Goal: Information Seeking & Learning: Learn about a topic

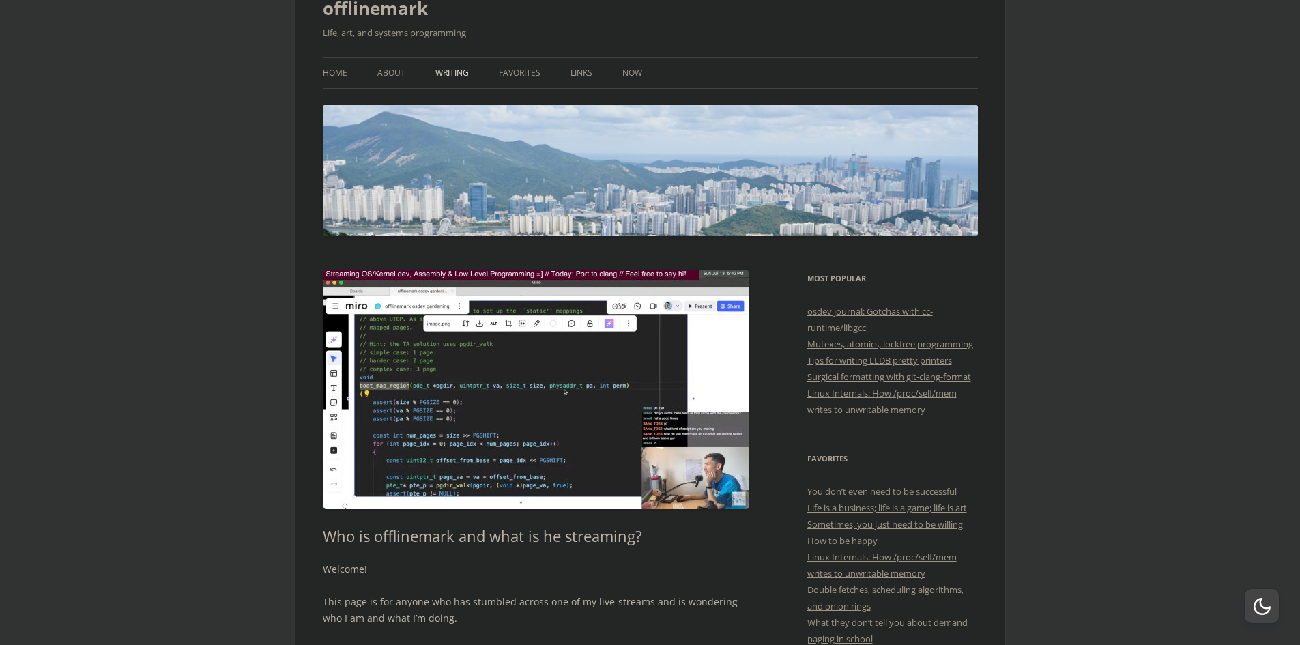
scroll to position [68, 0]
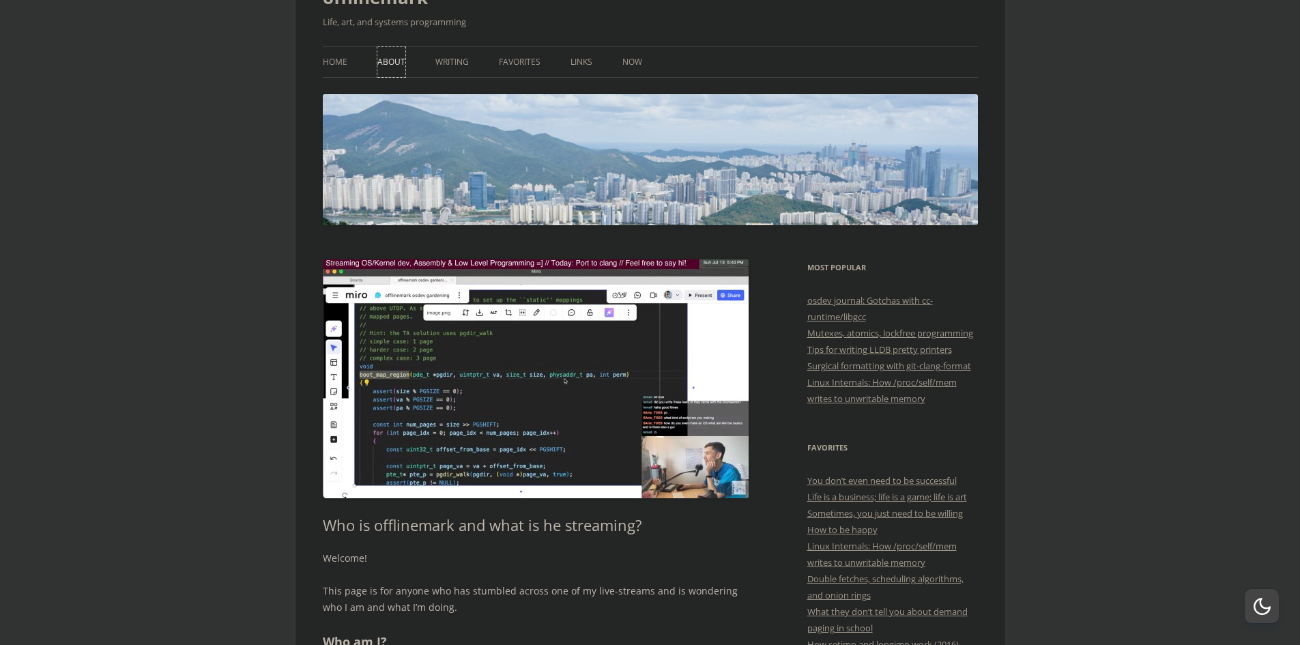
click at [399, 68] on link "About" at bounding box center [391, 62] width 28 height 30
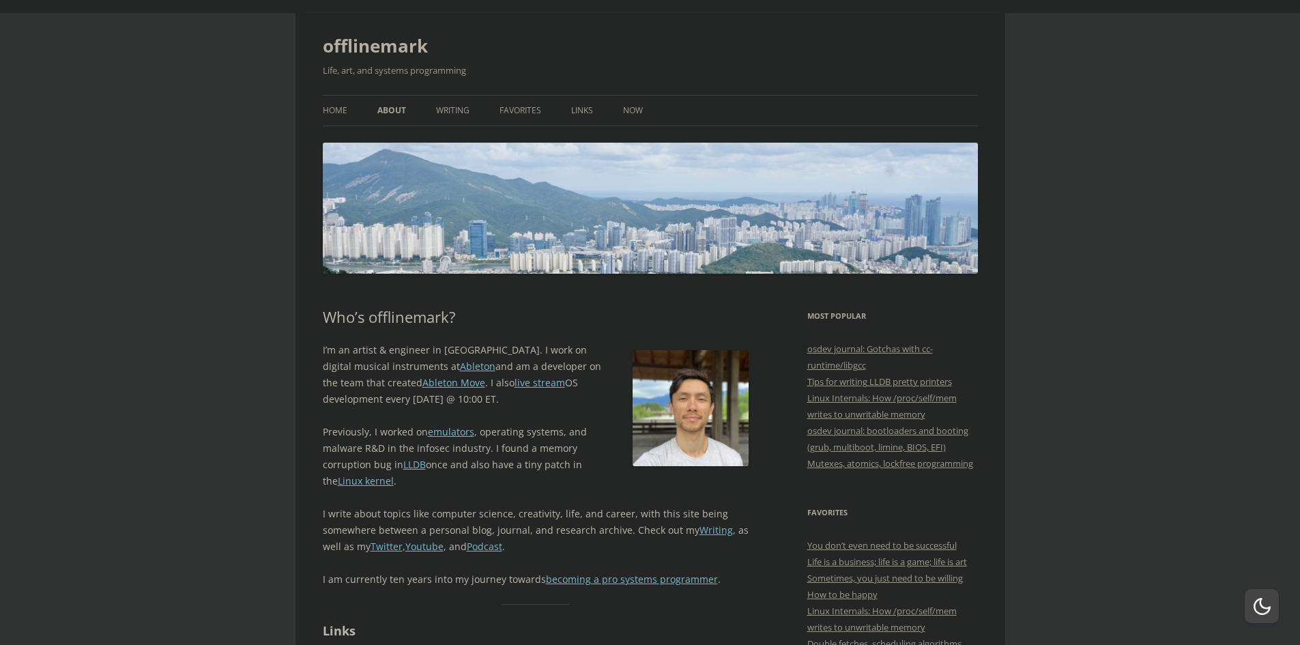
scroll to position [68, 0]
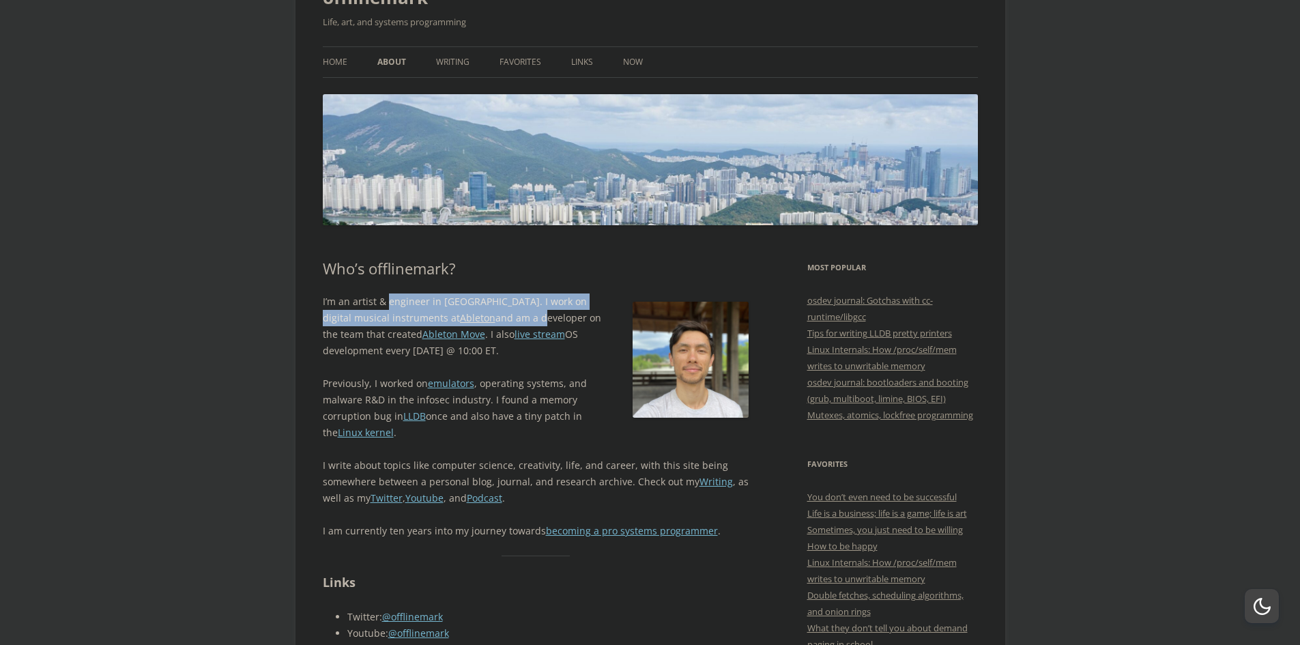
drag, startPoint x: 391, startPoint y: 304, endPoint x: 472, endPoint y: 321, distance: 82.3
click at [472, 321] on p "I’m an artist & engineer in [GEOGRAPHIC_DATA]. I work on digital musical instru…" at bounding box center [536, 326] width 427 height 66
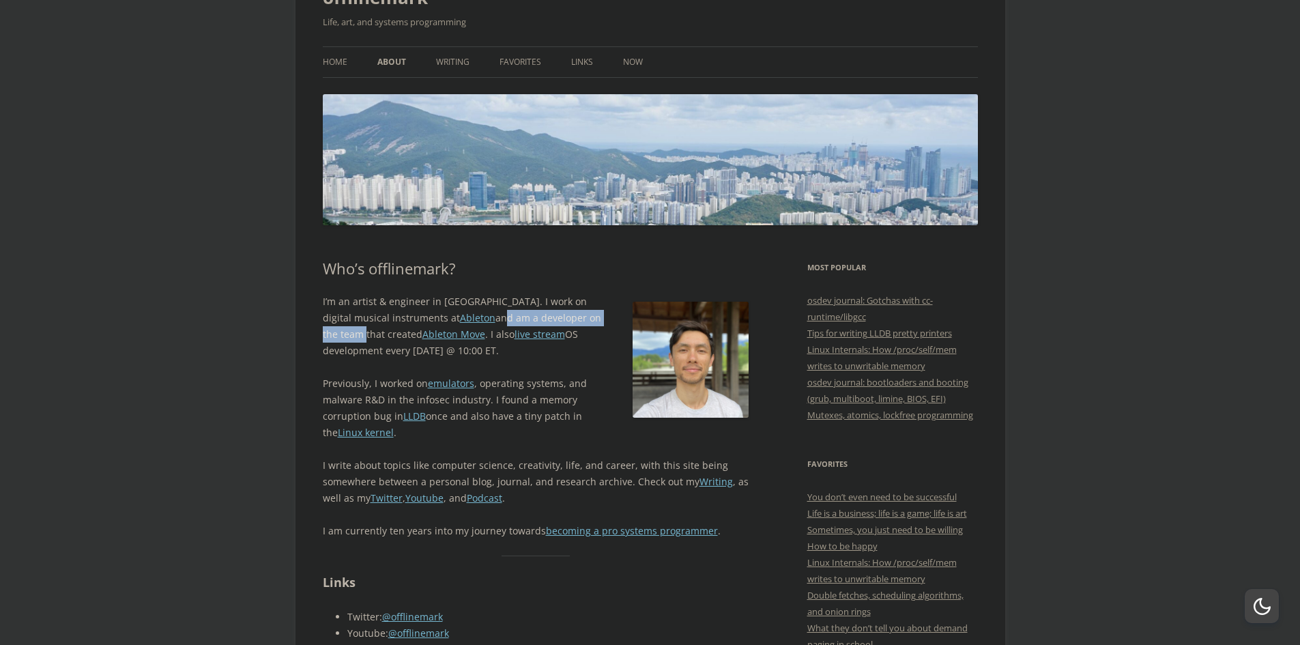
drag, startPoint x: 434, startPoint y: 317, endPoint x: 566, endPoint y: 314, distance: 132.4
click at [573, 316] on p "I’m an artist & engineer in [GEOGRAPHIC_DATA]. I work on digital musical instru…" at bounding box center [536, 326] width 427 height 66
drag, startPoint x: 517, startPoint y: 333, endPoint x: 588, endPoint y: 339, distance: 71.2
click at [588, 339] on p "I’m an artist & engineer in [GEOGRAPHIC_DATA]. I work on digital musical instru…" at bounding box center [536, 326] width 427 height 66
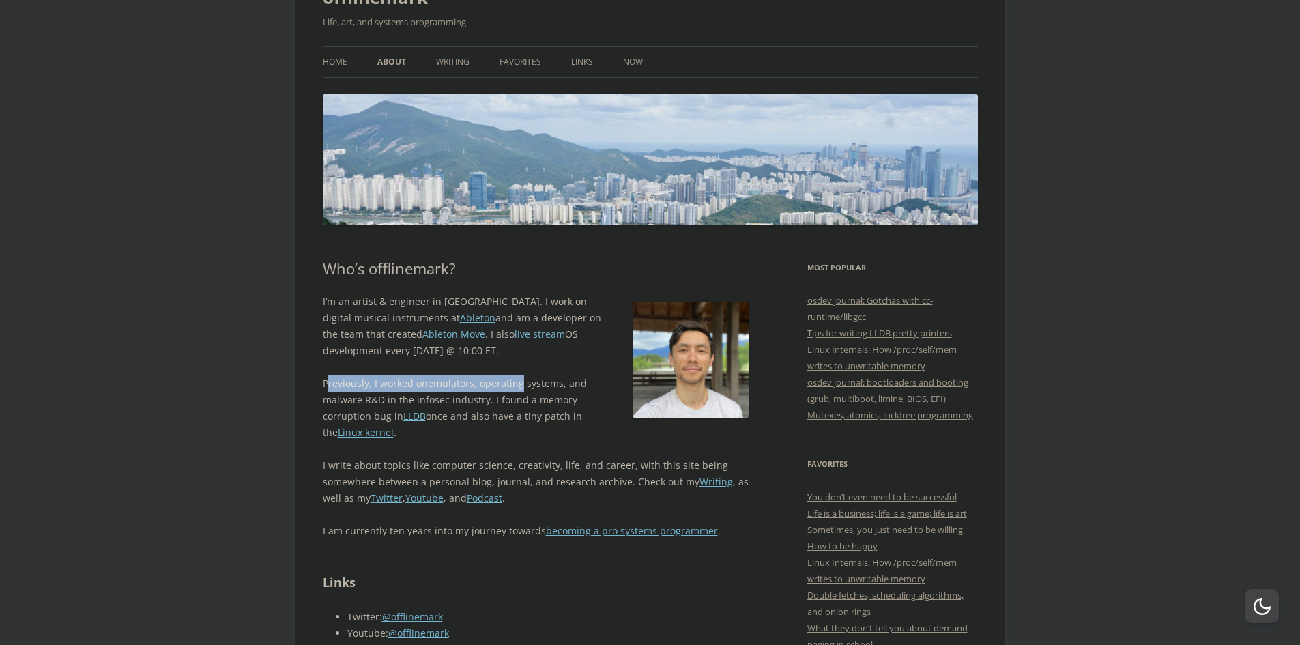
drag, startPoint x: 326, startPoint y: 382, endPoint x: 523, endPoint y: 382, distance: 196.5
click at [521, 382] on p "Previously, I worked on emulators , operating systems, and malware R&D in the i…" at bounding box center [536, 408] width 427 height 66
click at [526, 383] on p "Previously, I worked on emulators , operating systems, and malware R&D in the i…" at bounding box center [536, 408] width 427 height 66
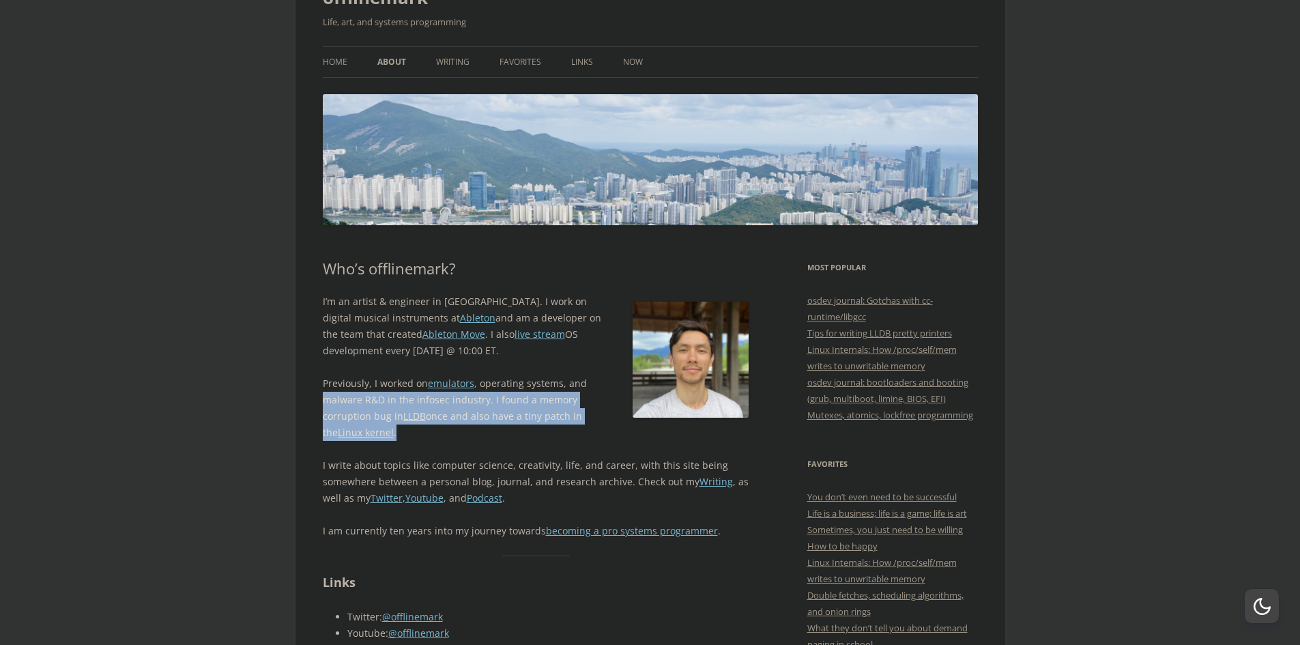
drag, startPoint x: 332, startPoint y: 399, endPoint x: 499, endPoint y: 426, distance: 169.3
click at [485, 419] on p "Previously, I worked on emulators , operating systems, and malware R&D in the i…" at bounding box center [536, 408] width 427 height 66
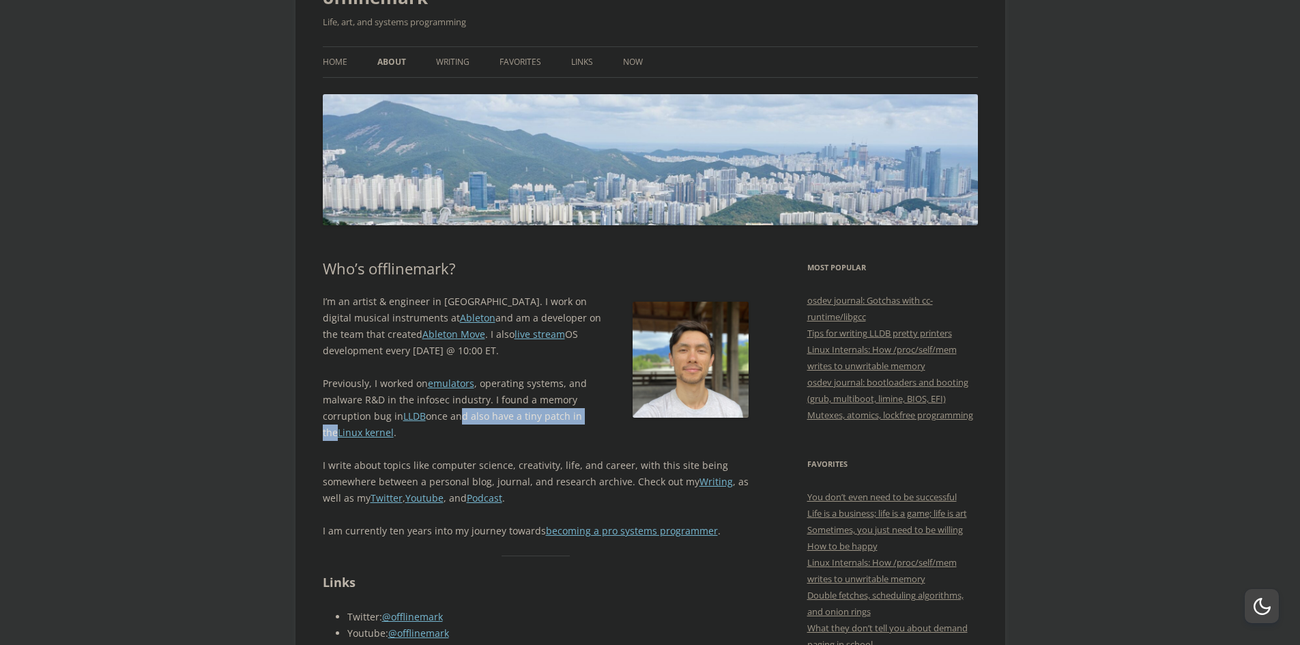
drag, startPoint x: 473, startPoint y: 410, endPoint x: 589, endPoint y: 416, distance: 116.2
click at [589, 416] on p "Previously, I worked on emulators , operating systems, and malware R&D in the i…" at bounding box center [536, 408] width 427 height 66
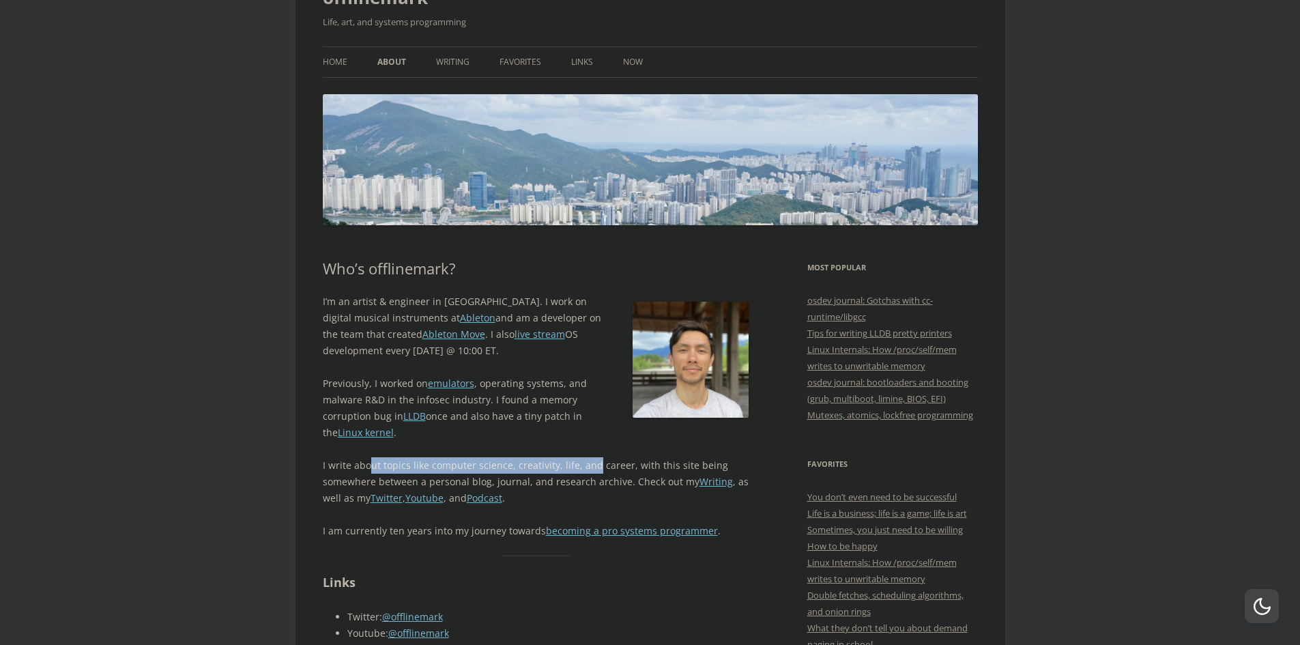
drag, startPoint x: 399, startPoint y: 460, endPoint x: 594, endPoint y: 459, distance: 195.2
click at [594, 459] on p "I write about topics like computer science, creativity, life, and career, with …" at bounding box center [536, 481] width 427 height 49
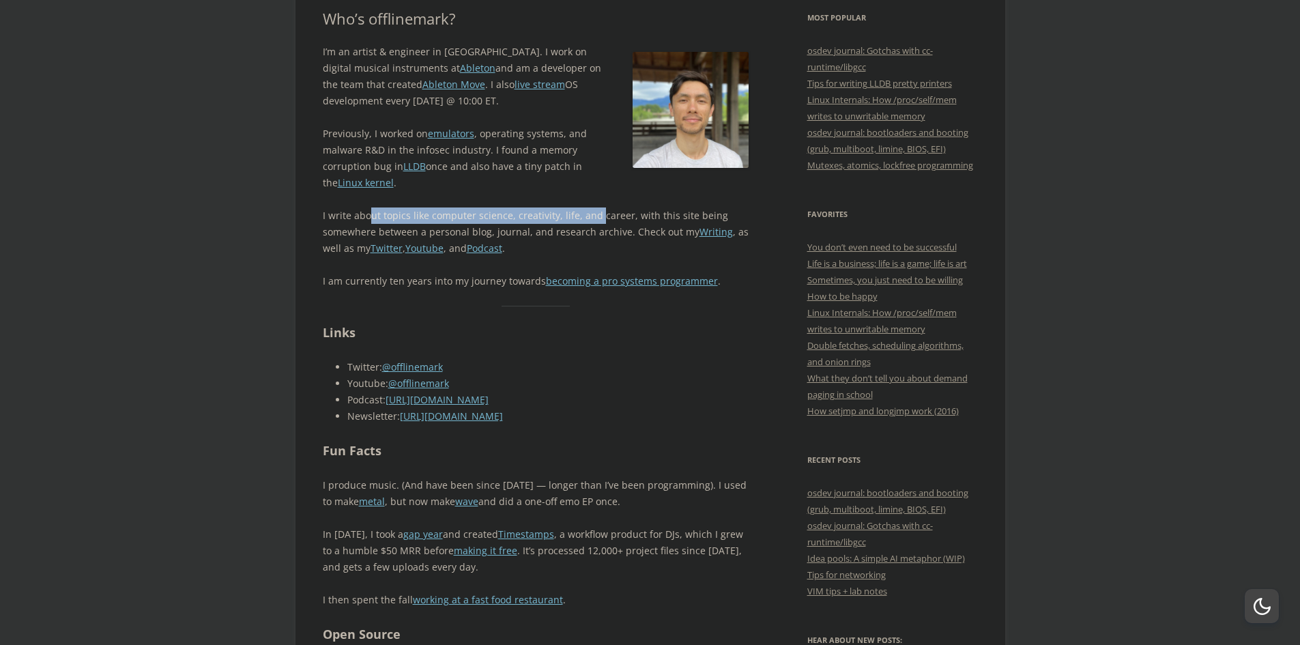
scroll to position [136, 0]
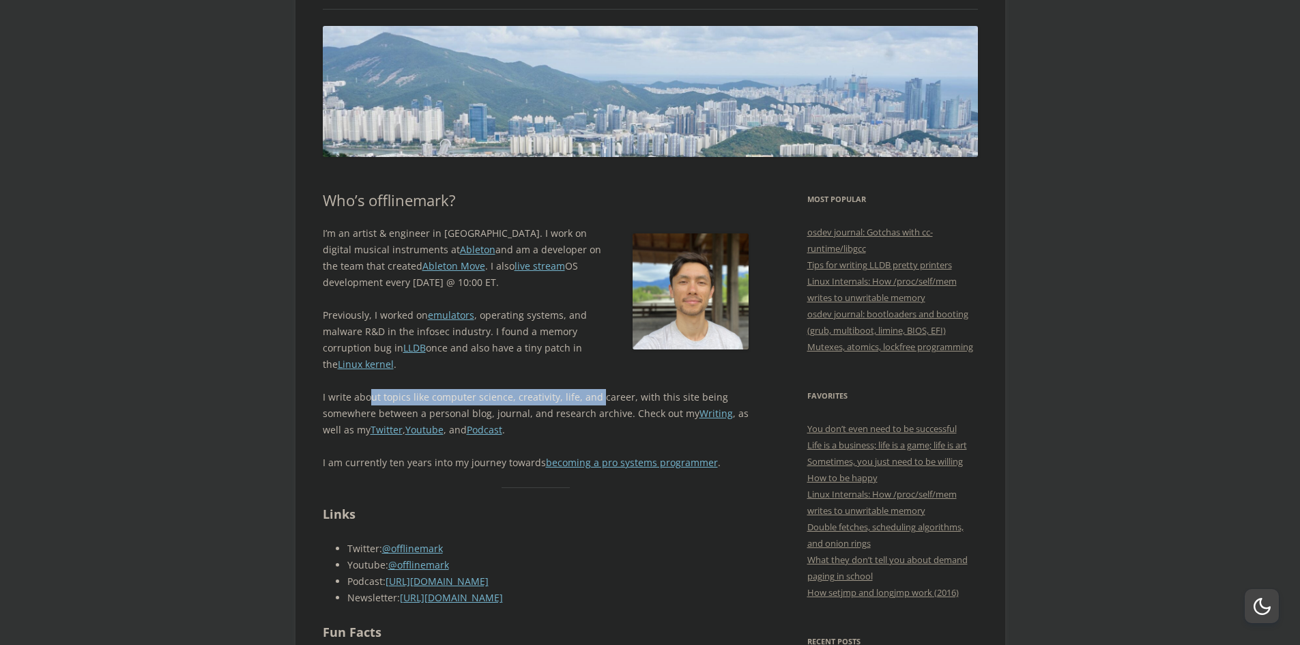
click at [545, 397] on p "I write about topics like computer science, creativity, life, and career, with …" at bounding box center [536, 413] width 427 height 49
click at [713, 285] on img at bounding box center [691, 291] width 116 height 116
